Goal: Task Accomplishment & Management: Manage account settings

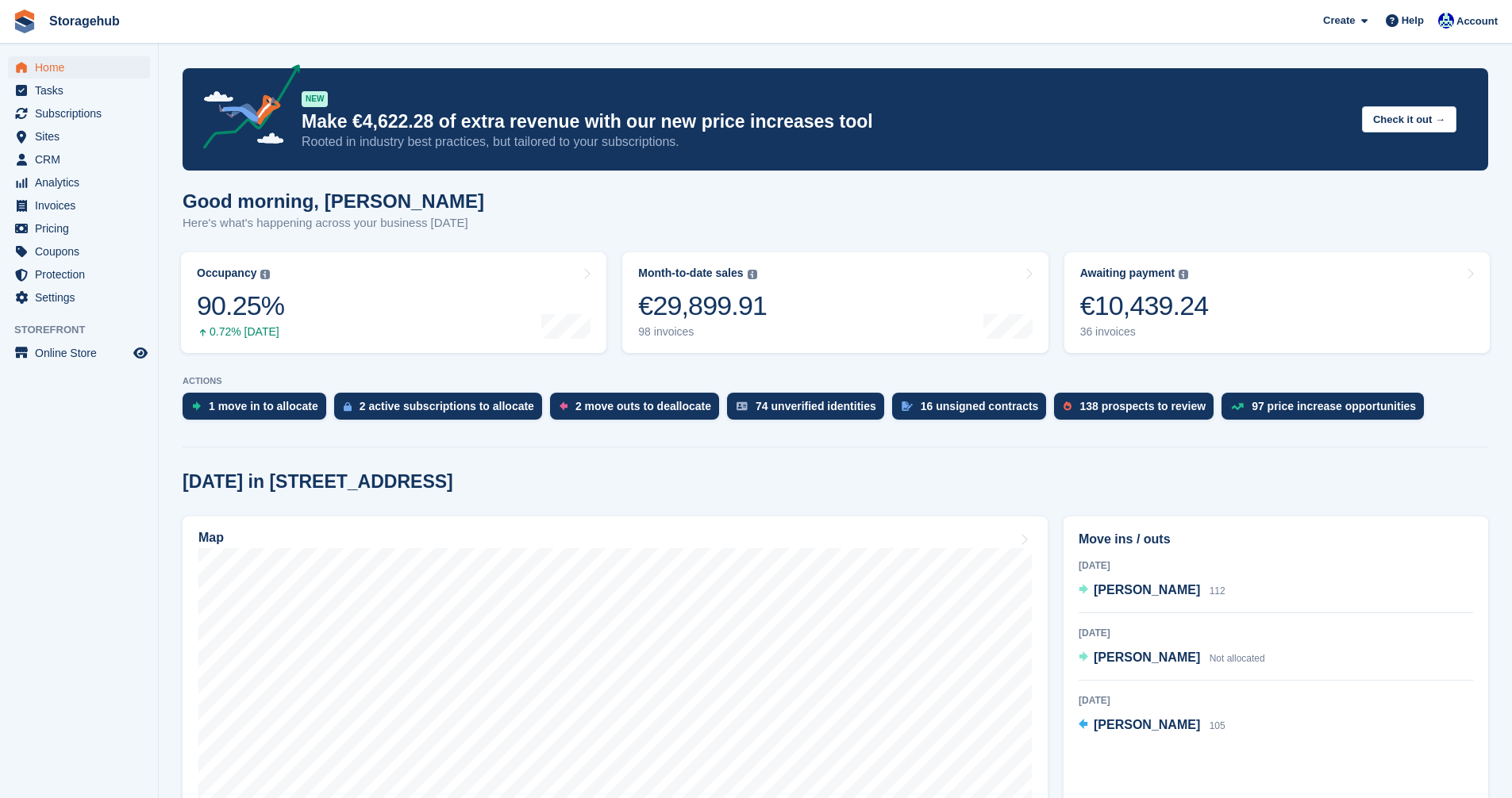
scroll to position [317, 0]
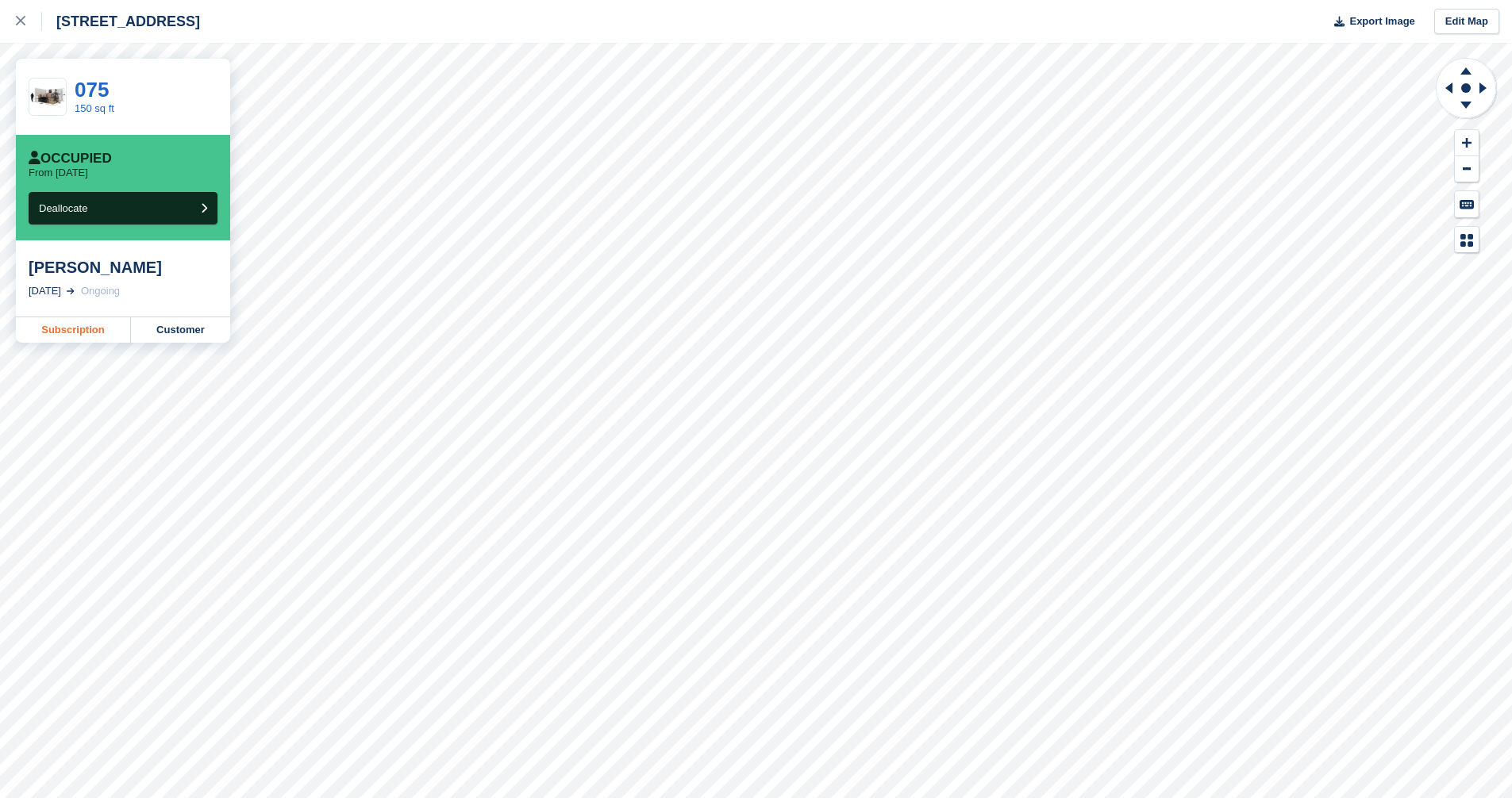
click at [87, 331] on link "Subscription" at bounding box center [74, 330] width 115 height 26
